Goal: Navigation & Orientation: Find specific page/section

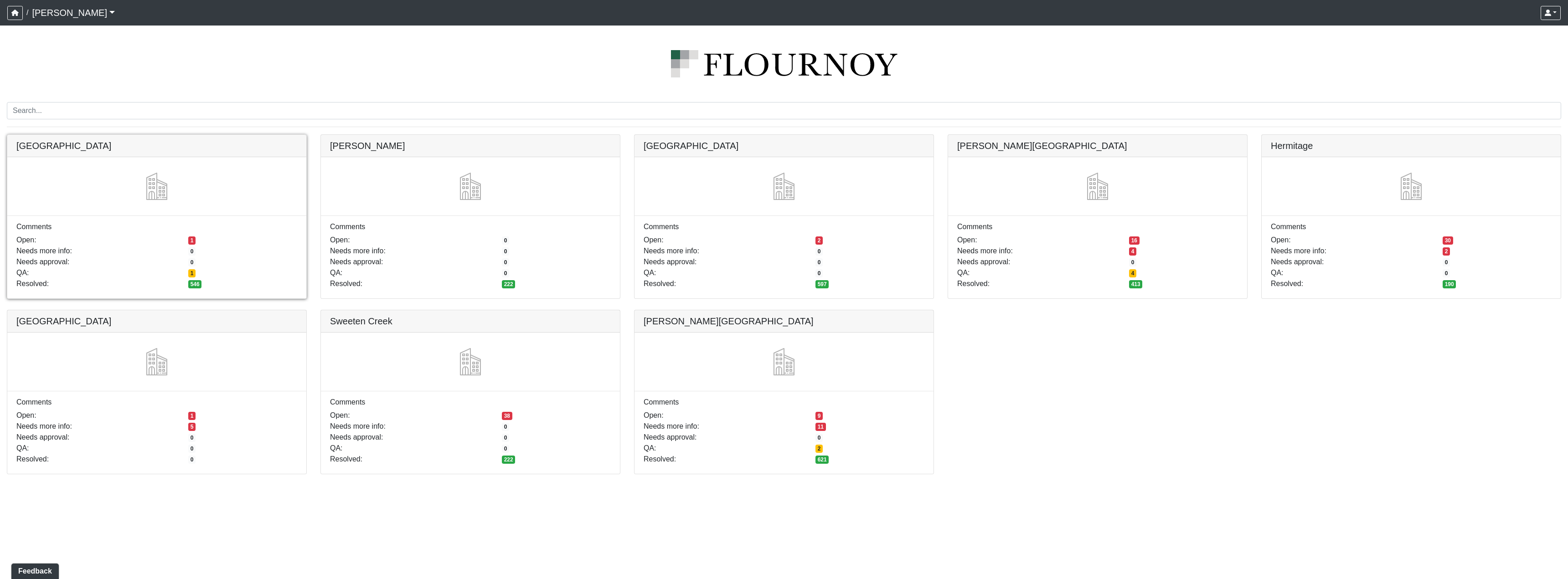
click at [175, 135] on link at bounding box center [157, 135] width 299 height 0
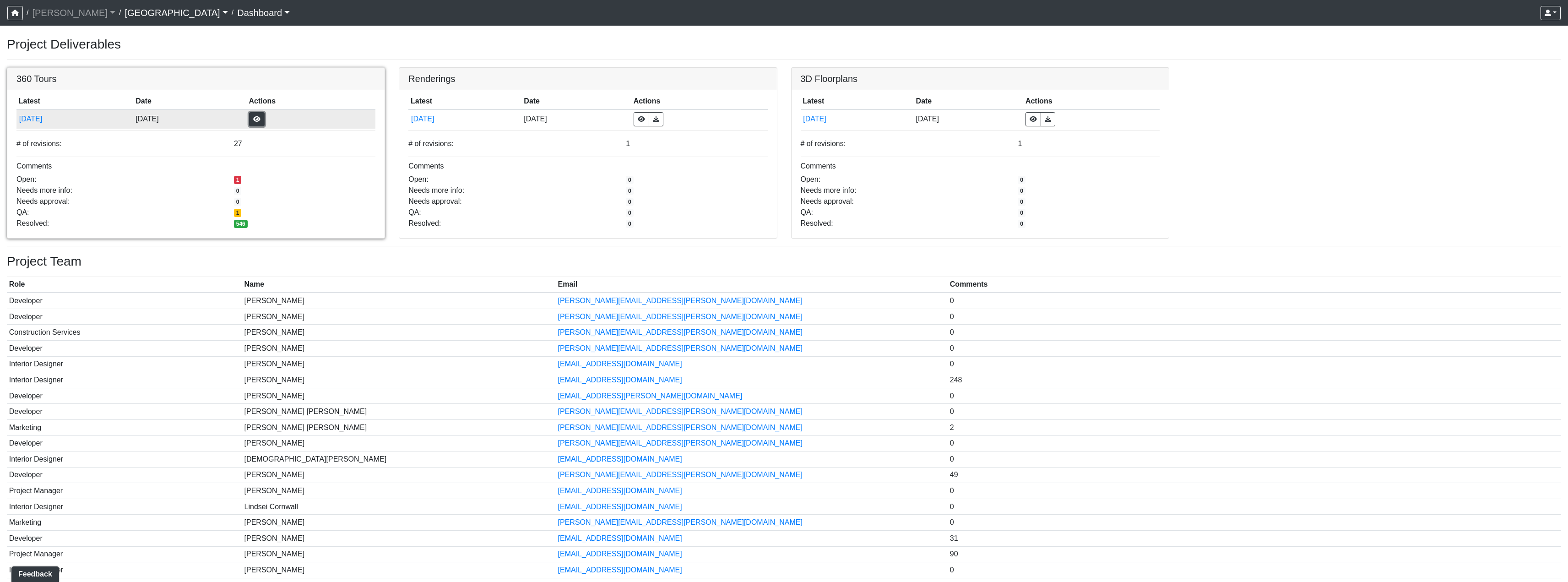
click at [264, 114] on button "button" at bounding box center [256, 120] width 15 height 14
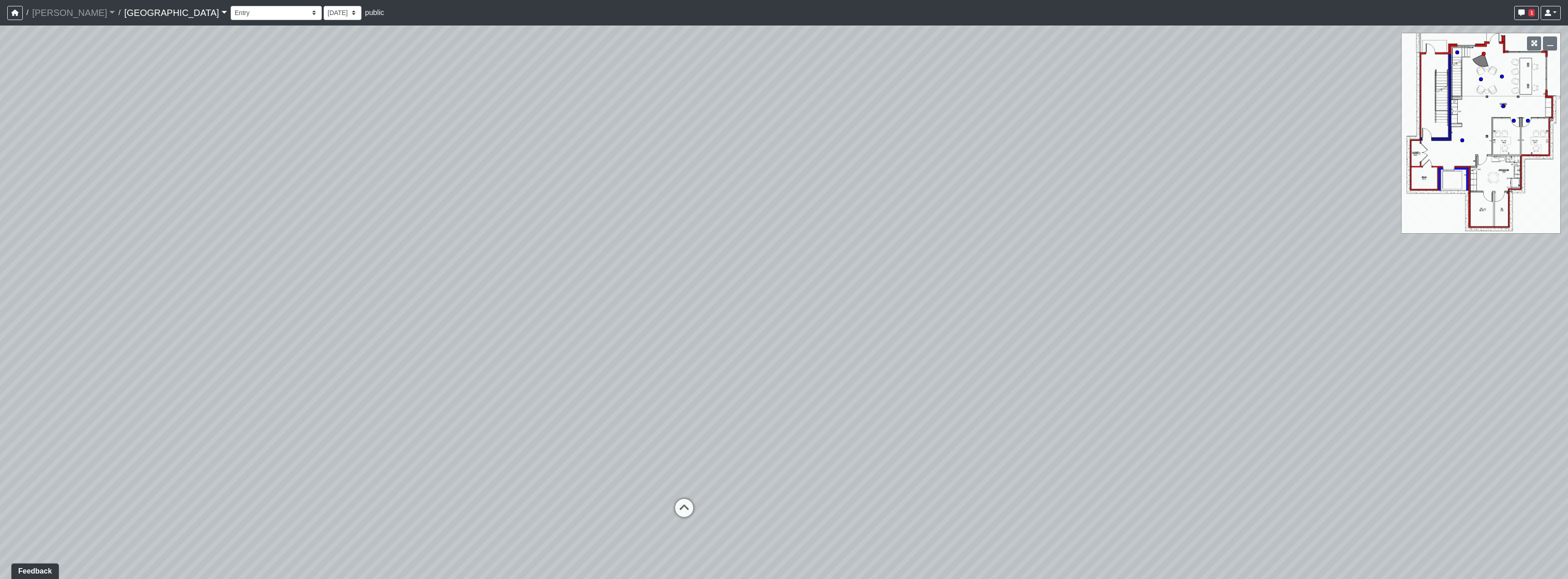
drag, startPoint x: 908, startPoint y: 365, endPoint x: 611, endPoint y: 305, distance: 303.0
click at [611, 305] on div "Loading... Reception Desk Loading... Lobby Loading... Landing" at bounding box center [784, 302] width 1568 height 553
drag, startPoint x: 824, startPoint y: 324, endPoint x: 654, endPoint y: 352, distance: 172.3
click at [531, 349] on div "Loading... Reception Desk Loading... Lobby Loading... Landing" at bounding box center [784, 302] width 1568 height 553
click at [1261, 441] on icon at bounding box center [1253, 450] width 27 height 27
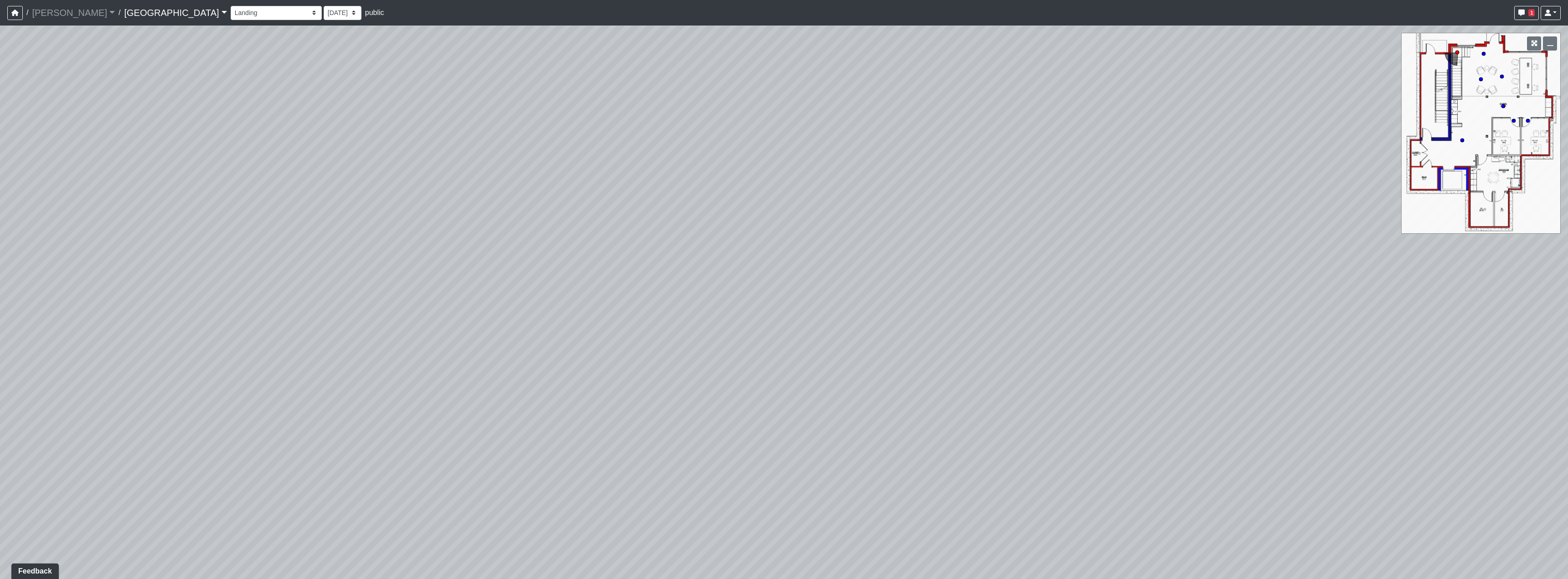
drag, startPoint x: 729, startPoint y: 290, endPoint x: 1073, endPoint y: 356, distance: 350.3
click at [1037, 345] on div "Loading... Reception Desk Loading... Lobby Loading... Landing Loading... Entry …" at bounding box center [784, 302] width 1568 height 553
drag, startPoint x: 1053, startPoint y: 281, endPoint x: 948, endPoint y: 277, distance: 105.1
click at [948, 278] on div "Loading... Reception Desk Loading... Lobby Loading... Landing Loading... Entry …" at bounding box center [784, 302] width 1568 height 553
click at [157, 9] on link "[GEOGRAPHIC_DATA]" at bounding box center [175, 13] width 102 height 18
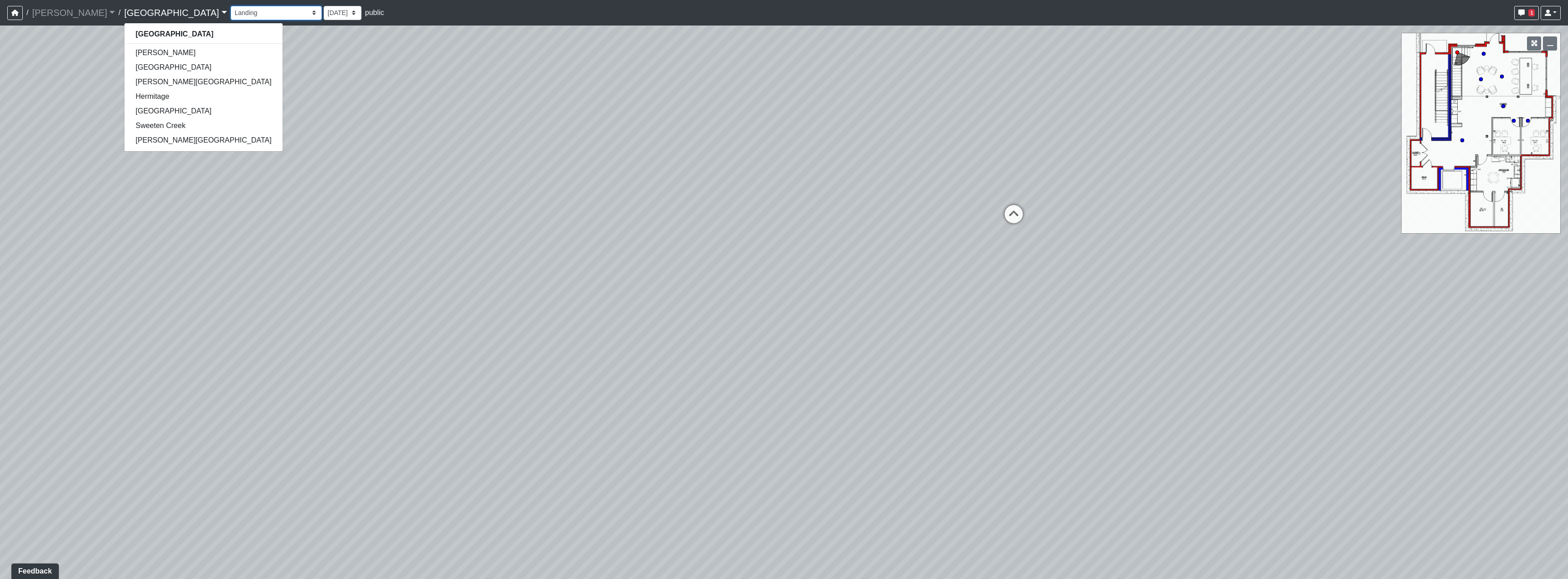
click at [231, 10] on select "Clubroom Lobby Courtyard Entry Kitchen Kitchen Stools Seating TV Lounge Banquet…" at bounding box center [276, 13] width 91 height 14
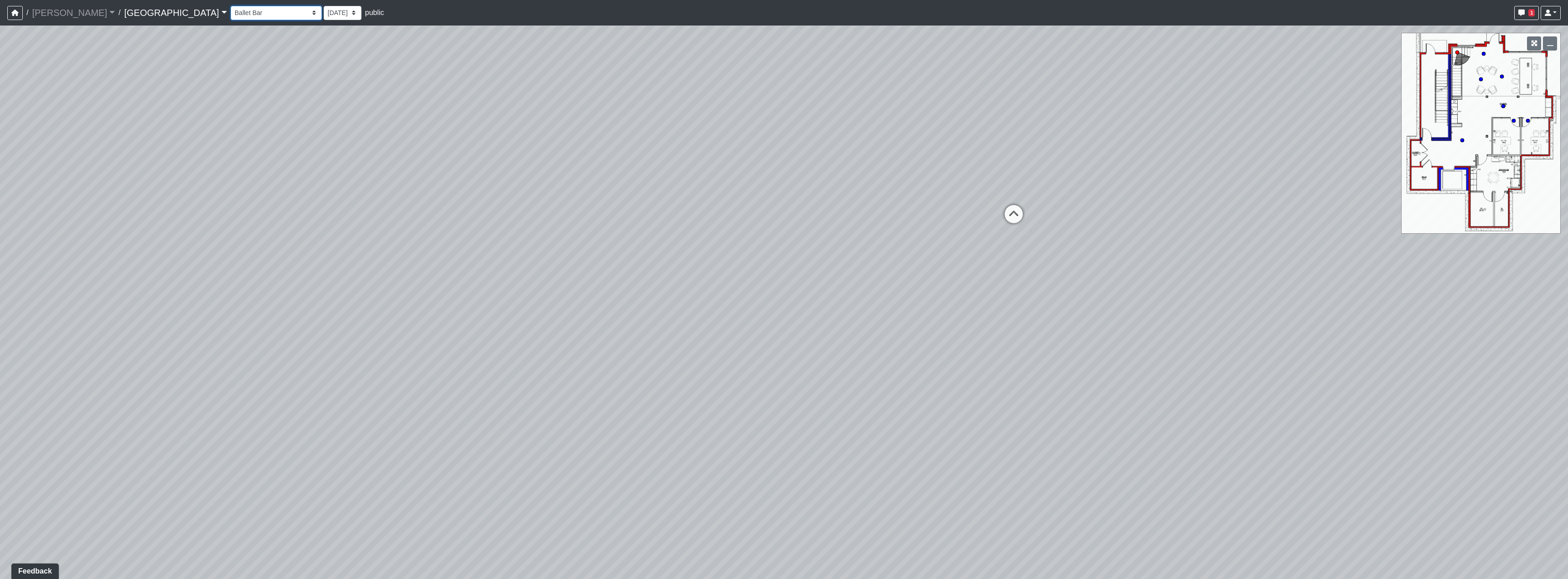
click at [231, 6] on select "Clubroom Lobby Courtyard Entry Kitchen Kitchen Stools Seating TV Lounge Banquet…" at bounding box center [276, 13] width 91 height 14
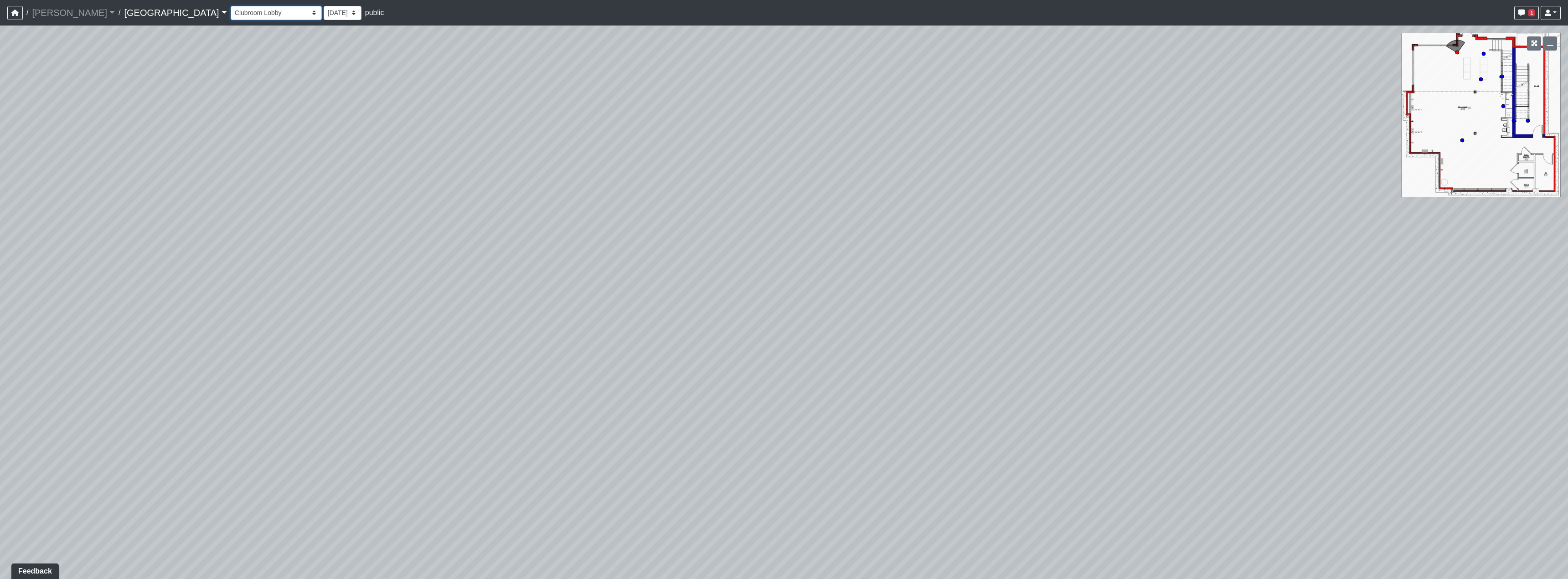
select select "sZNFVxtpLF1HwrxFbmiTvS"
drag, startPoint x: 580, startPoint y: 454, endPoint x: 948, endPoint y: 442, distance: 368.2
click at [755, 436] on div "Loading... Reception Desk Loading... Lobby Loading... Landing Loading... Entry …" at bounding box center [784, 302] width 1568 height 553
drag, startPoint x: 347, startPoint y: 369, endPoint x: 718, endPoint y: 389, distance: 371.5
click at [688, 384] on div "Loading... Reception Desk Loading... Lobby Loading... Landing Loading... Entry …" at bounding box center [784, 302] width 1568 height 553
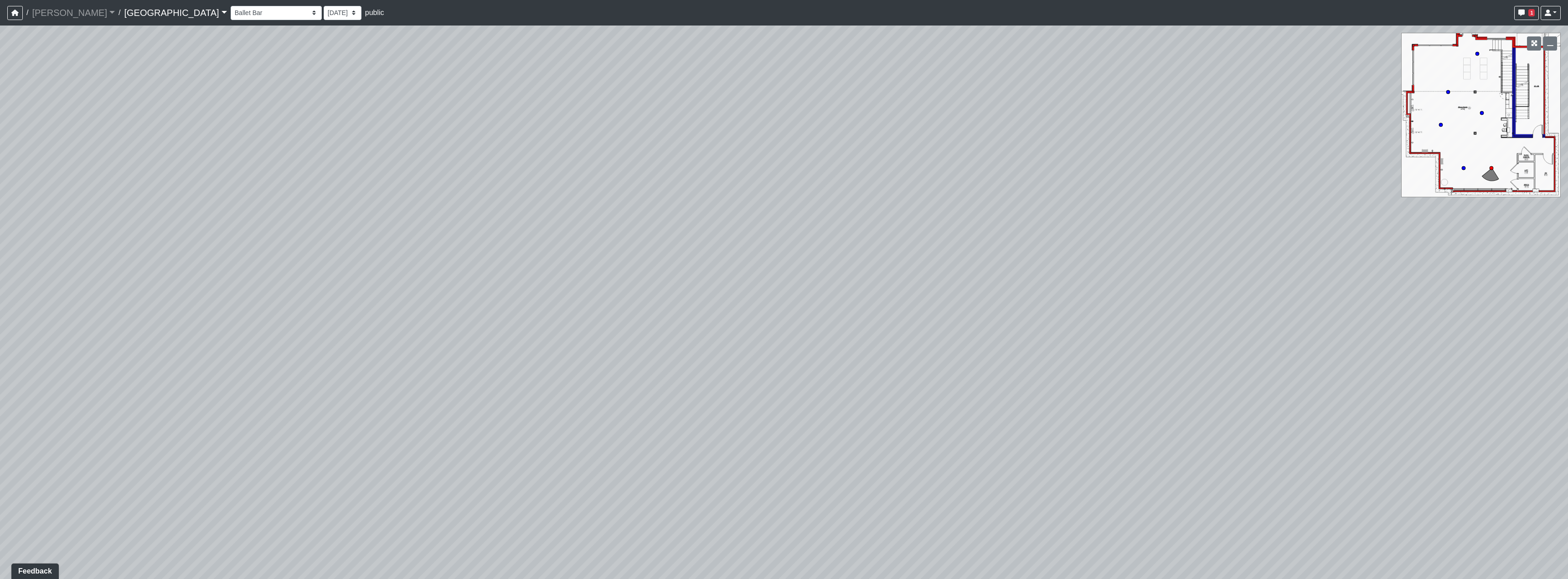
drag, startPoint x: 414, startPoint y: 377, endPoint x: 987, endPoint y: 377, distance: 573.0
click at [987, 377] on div "Loading... Reception Desk Loading... Lobby Loading... Landing Loading... Entry …" at bounding box center [784, 302] width 1568 height 553
drag, startPoint x: 601, startPoint y: 433, endPoint x: 684, endPoint y: 402, distance: 88.6
click at [686, 408] on div "Loading... Reception Desk Loading... Lobby Loading... Landing Loading... Entry …" at bounding box center [784, 302] width 1568 height 553
drag, startPoint x: 505, startPoint y: 349, endPoint x: 633, endPoint y: 377, distance: 131.0
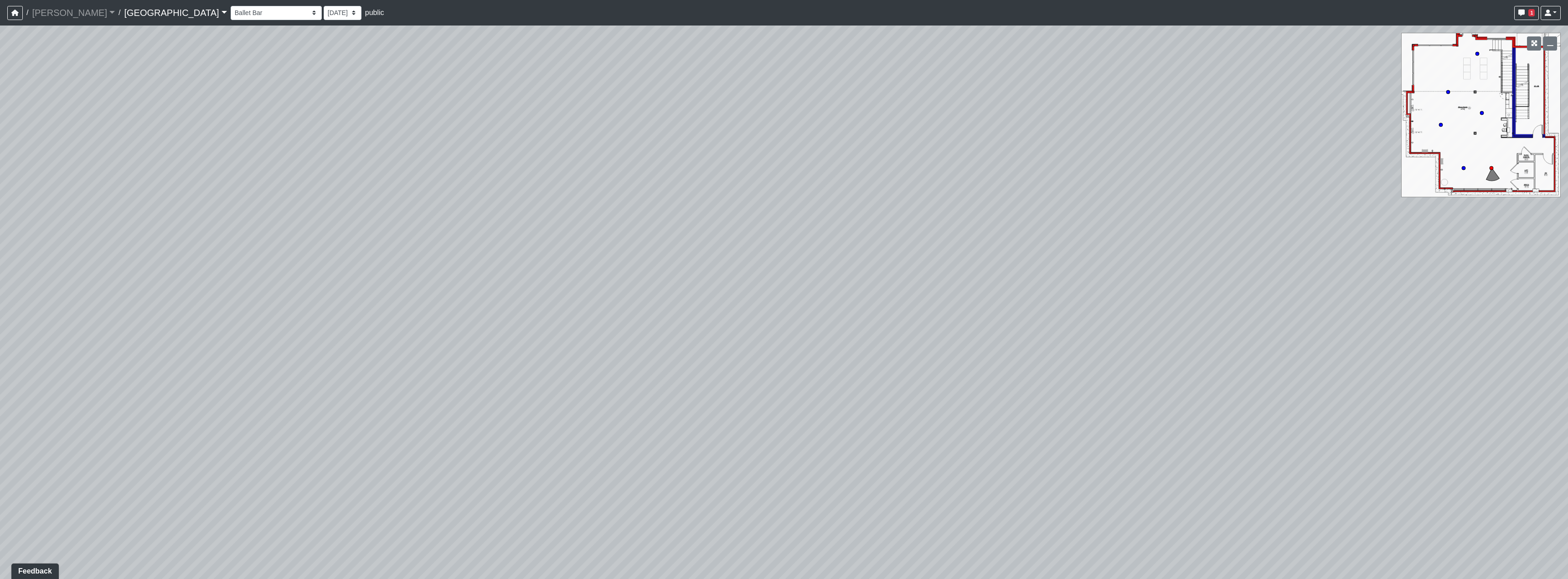
click at [633, 377] on div "Loading... Reception Desk Loading... Lobby Loading... Landing Loading... Entry …" at bounding box center [784, 302] width 1568 height 553
drag, startPoint x: 632, startPoint y: 243, endPoint x: 559, endPoint y: 233, distance: 73.7
click at [559, 233] on div "Loading... Reception Desk Loading... Lobby Loading... Landing Loading... Entry …" at bounding box center [784, 302] width 1568 height 553
